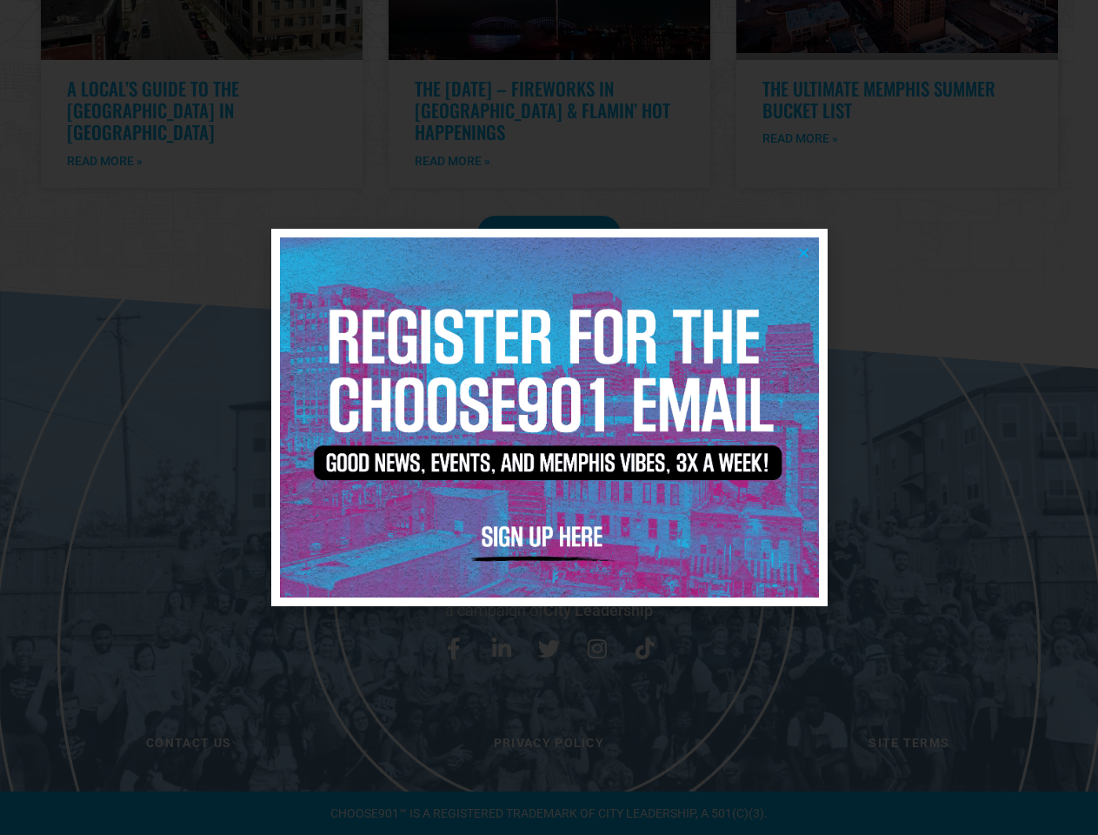
scroll to position [3933, 0]
